Goal: Information Seeking & Learning: Understand process/instructions

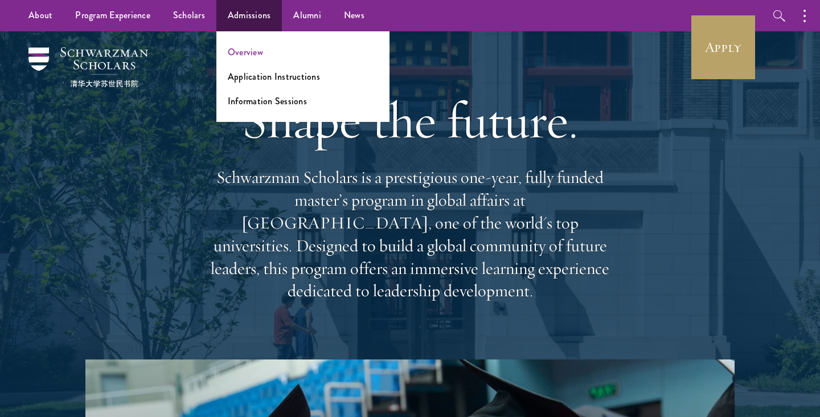
click at [250, 55] on link "Overview" at bounding box center [245, 52] width 35 height 13
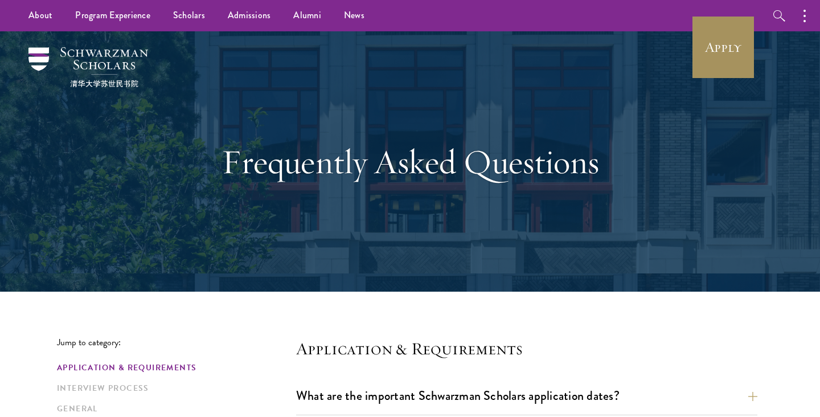
click at [733, 63] on link "Apply" at bounding box center [723, 47] width 64 height 64
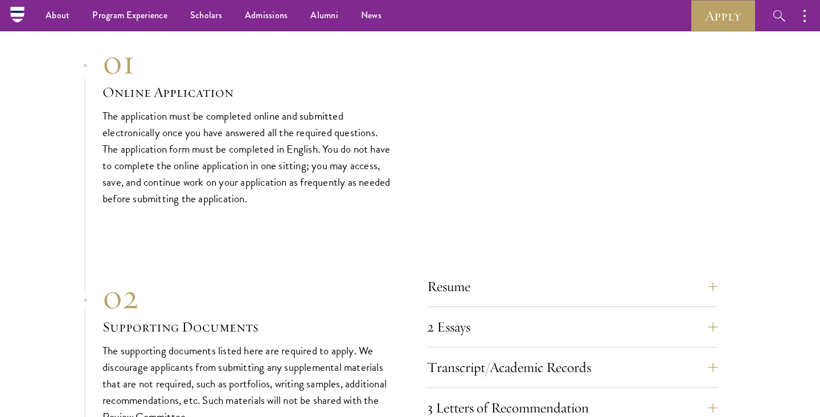
scroll to position [3709, 0]
click at [676, 395] on button "3 Letters of Recommendation" at bounding box center [581, 408] width 290 height 27
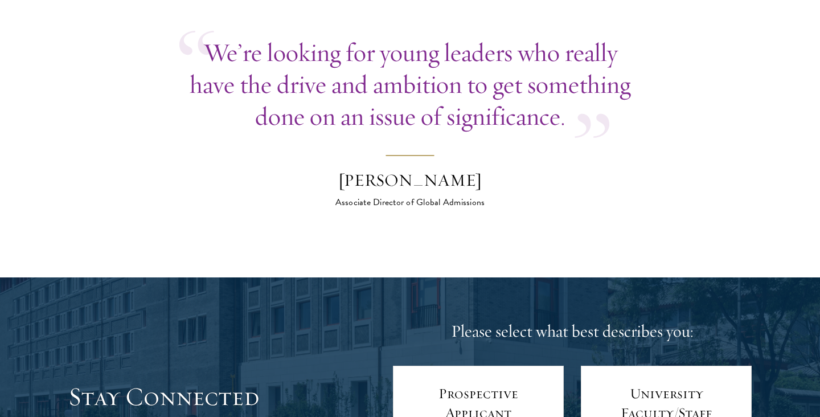
scroll to position [4572, 0]
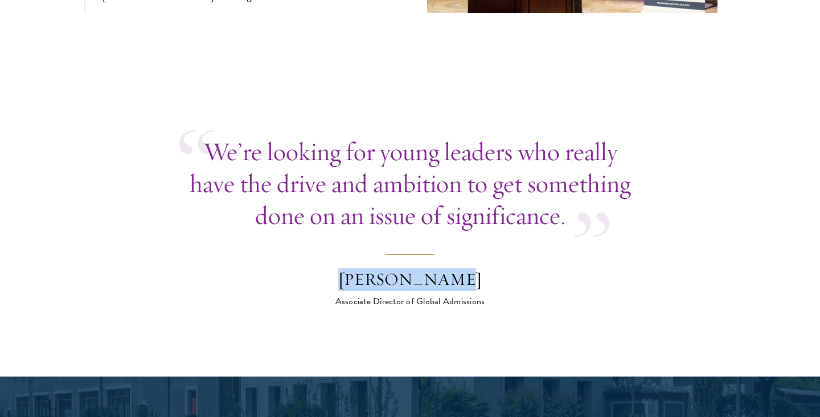
drag, startPoint x: 469, startPoint y: 255, endPoint x: 351, endPoint y: 261, distance: 118.0
click at [351, 268] on div "[PERSON_NAME]" at bounding box center [409, 279] width 199 height 23
copy div "[PERSON_NAME]"
